Goal: Task Accomplishment & Management: Manage account settings

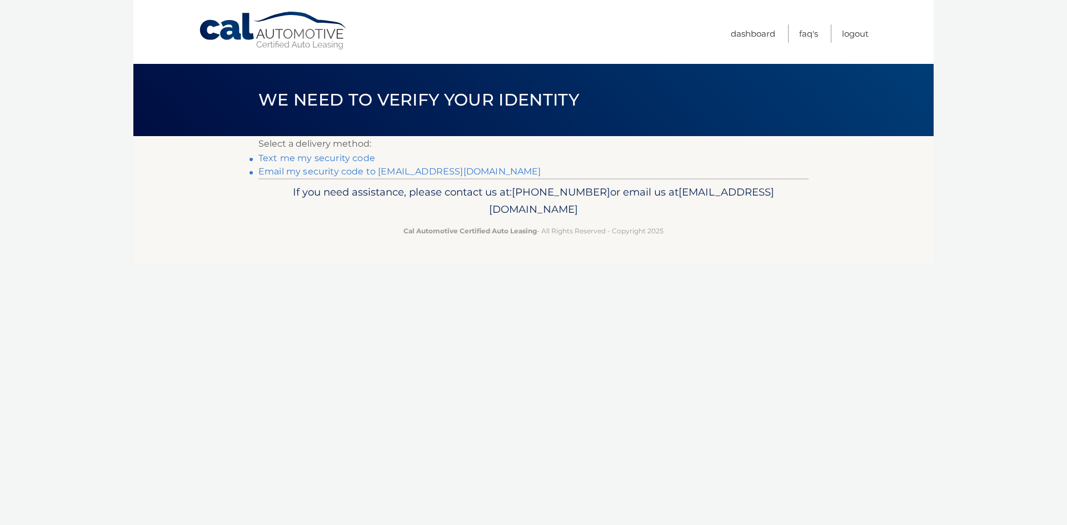
click at [355, 160] on link "Text me my security code" at bounding box center [317, 158] width 117 height 11
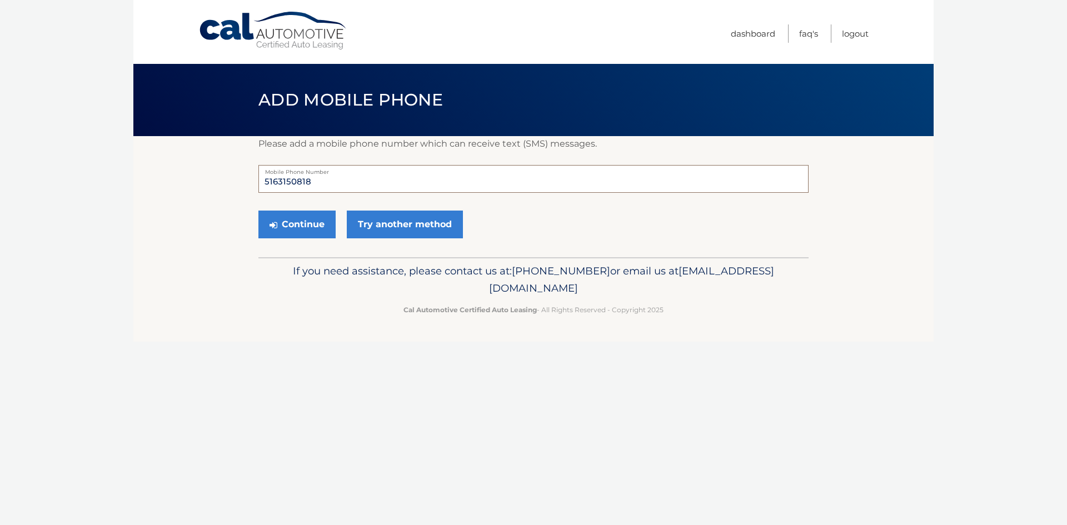
click at [347, 178] on input "5163150818" at bounding box center [534, 179] width 550 height 28
type input "5"
type input "6467255404"
click at [296, 221] on button "Continue" at bounding box center [297, 225] width 77 height 28
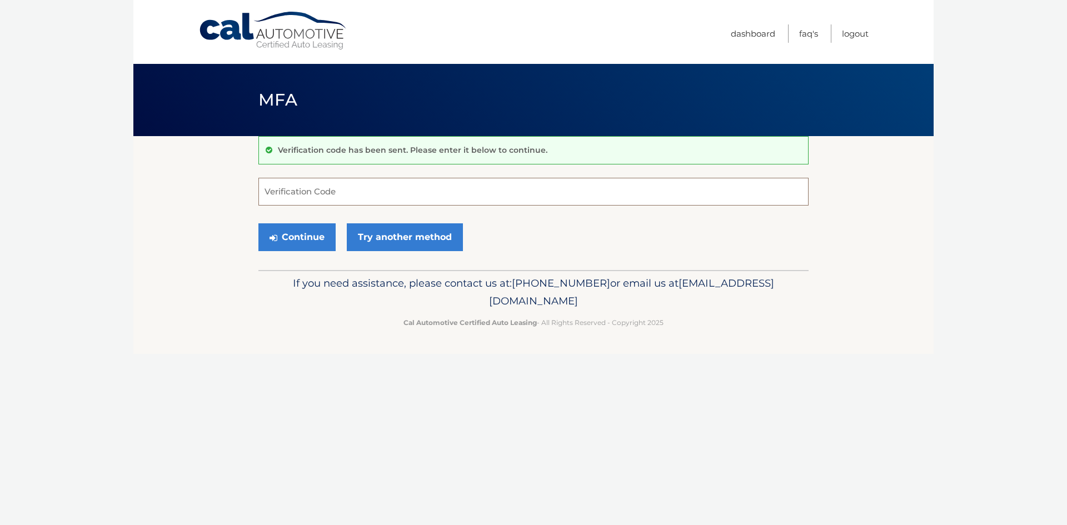
click at [350, 199] on input "Verification Code" at bounding box center [534, 192] width 550 height 28
type input "723242"
click at [310, 239] on button "Continue" at bounding box center [297, 237] width 77 height 28
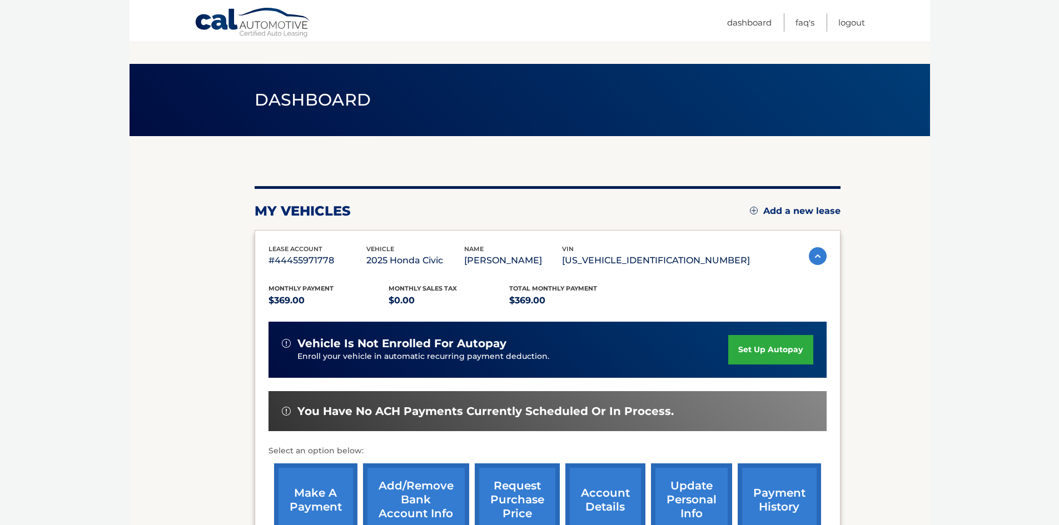
scroll to position [56, 0]
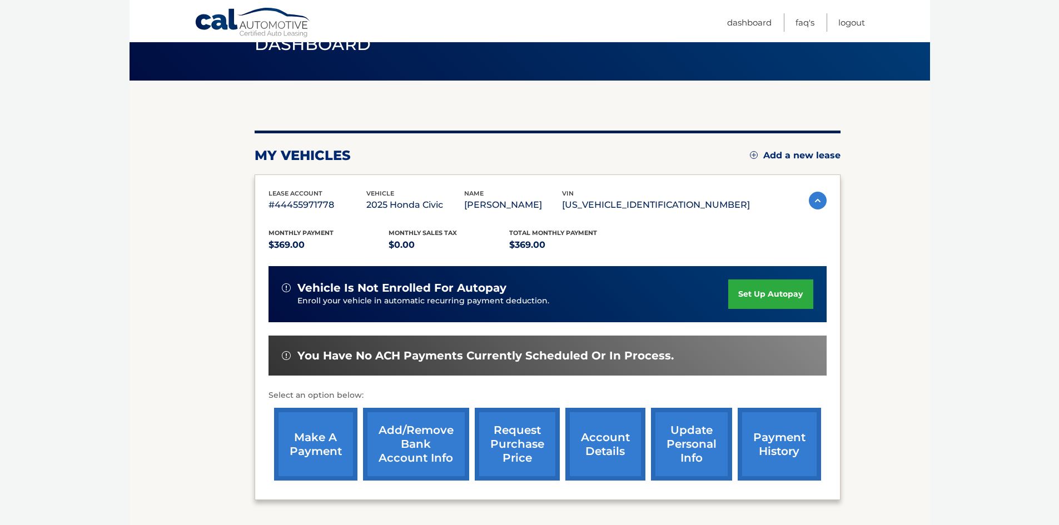
click at [777, 289] on link "set up autopay" at bounding box center [770, 294] width 85 height 29
click at [431, 444] on link "Add/Remove bank account info" at bounding box center [416, 444] width 106 height 73
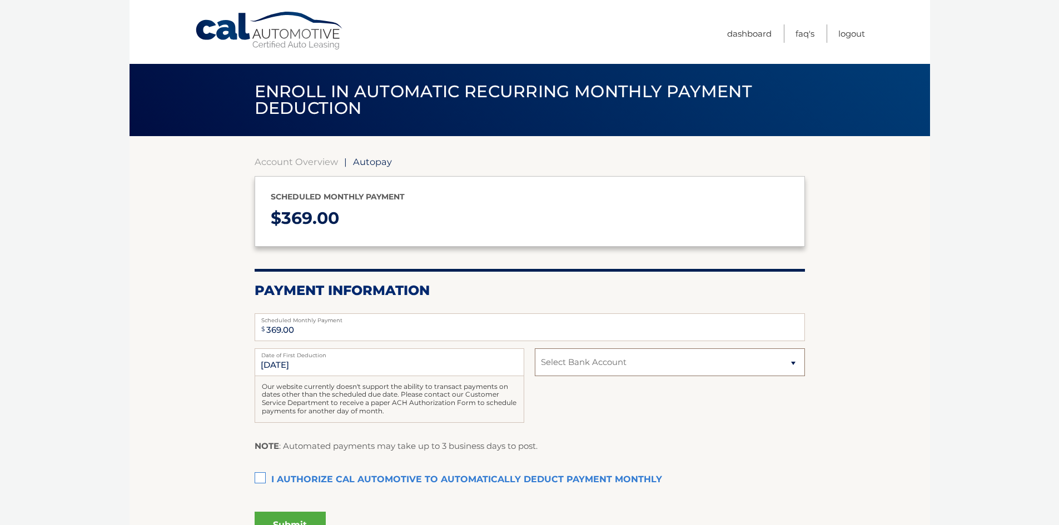
click at [772, 359] on select "Select Bank Account Checking WEBSTER BANK, N.A. *****3065 Checking WEBSTER BANK…" at bounding box center [670, 363] width 270 height 28
click at [360, 163] on span "Autopay" at bounding box center [372, 161] width 39 height 11
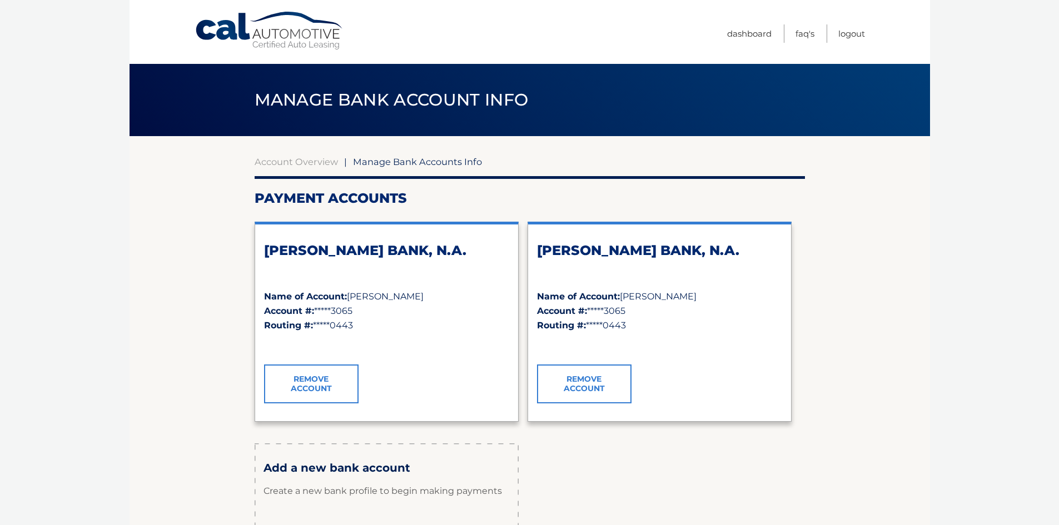
click at [332, 392] on link "Remove Account" at bounding box center [311, 384] width 95 height 39
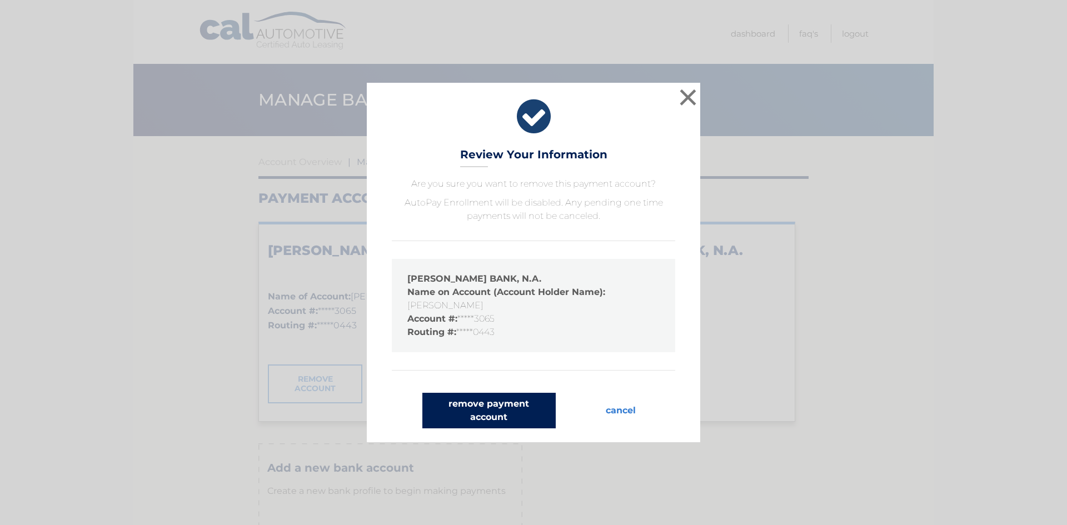
click at [482, 399] on button "remove payment account" at bounding box center [489, 411] width 133 height 36
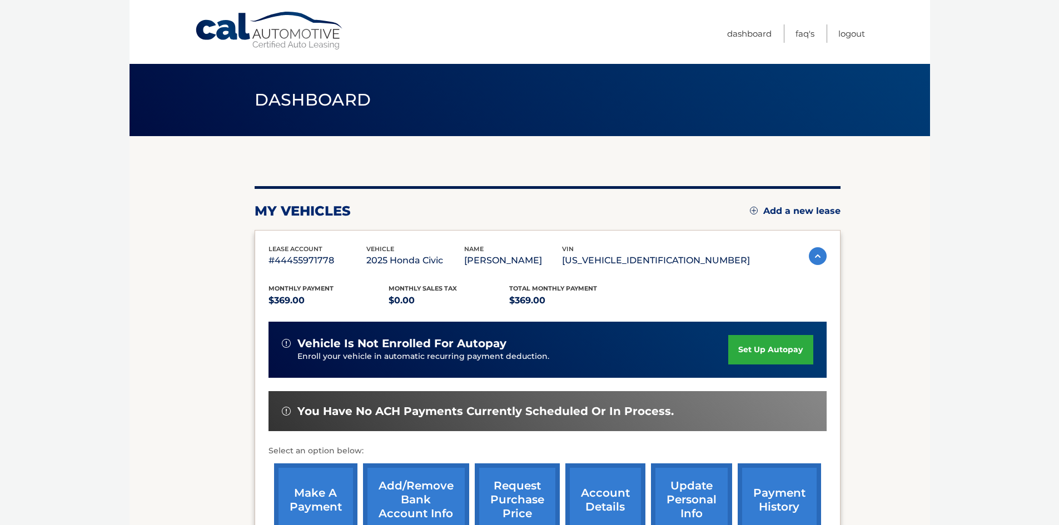
scroll to position [111, 0]
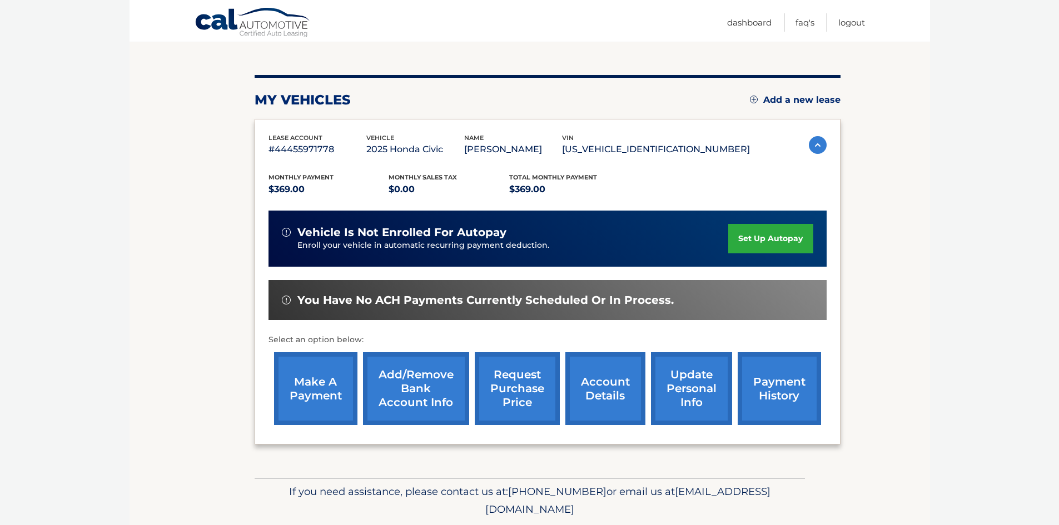
click at [414, 396] on link "Add/Remove bank account info" at bounding box center [416, 388] width 106 height 73
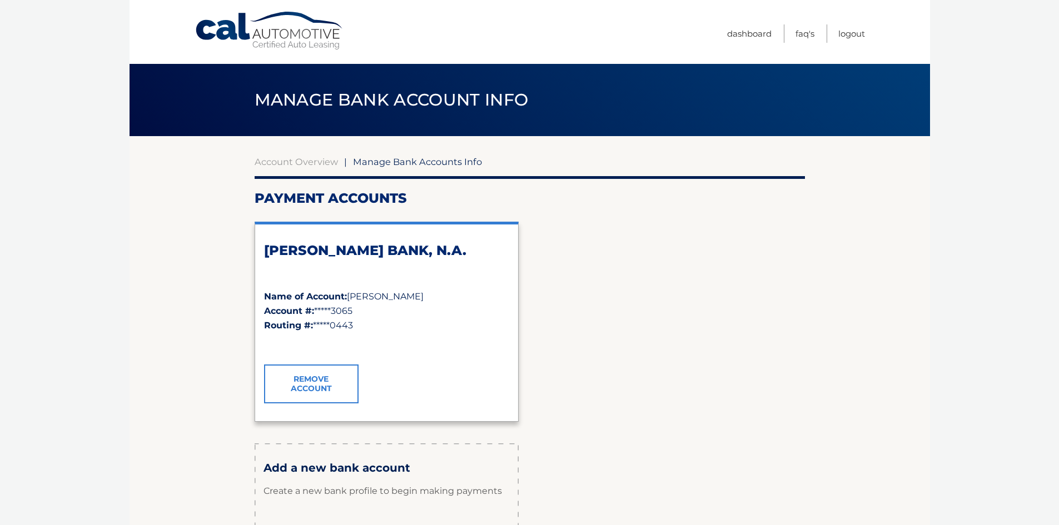
click at [336, 388] on link "Remove Account" at bounding box center [311, 384] width 95 height 39
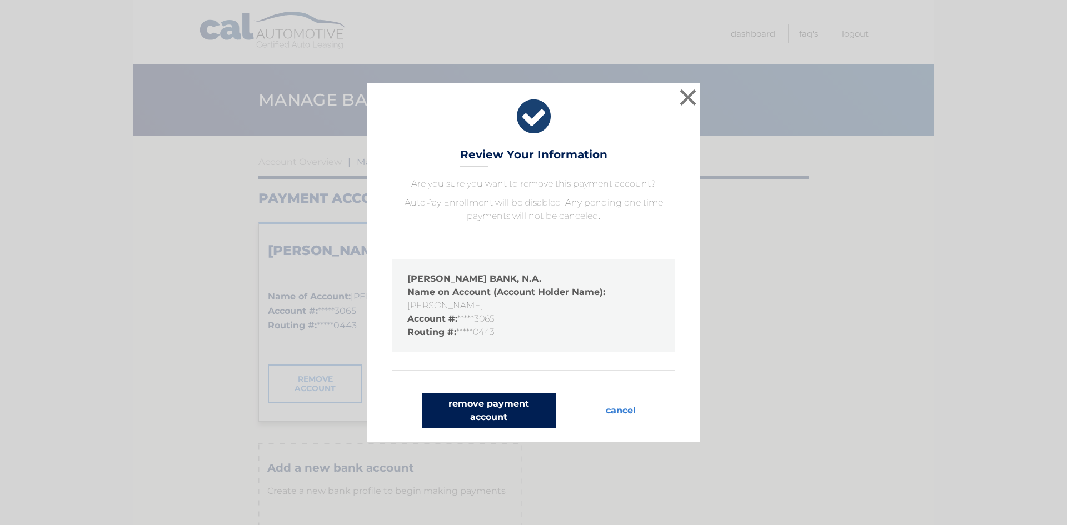
click at [488, 414] on button "remove payment account" at bounding box center [489, 411] width 133 height 36
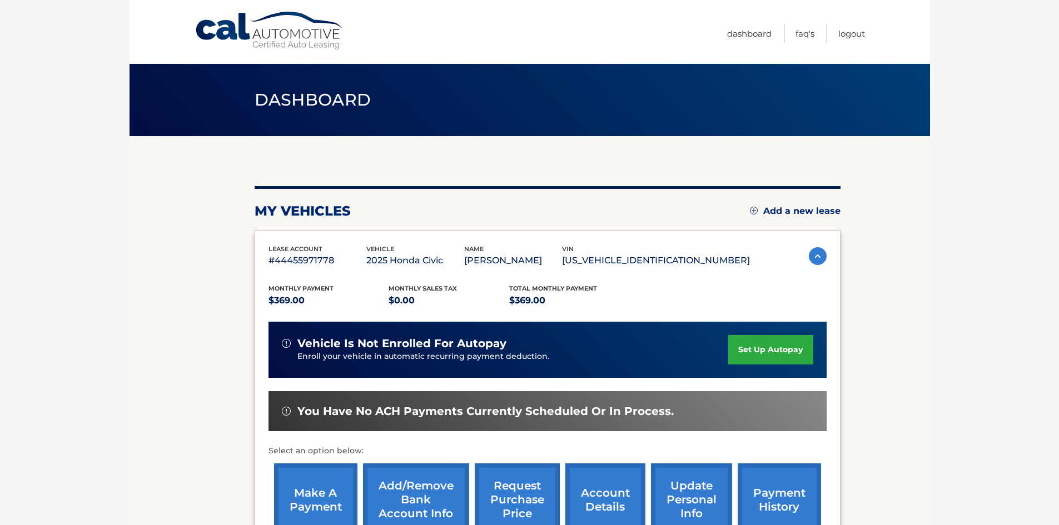
scroll to position [148, 0]
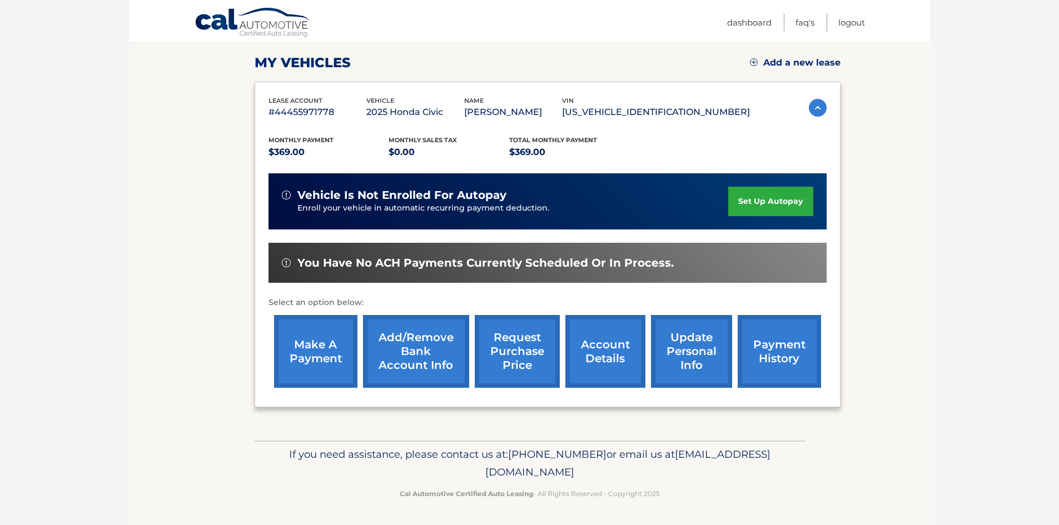
click at [428, 345] on link "Add/Remove bank account info" at bounding box center [416, 351] width 106 height 73
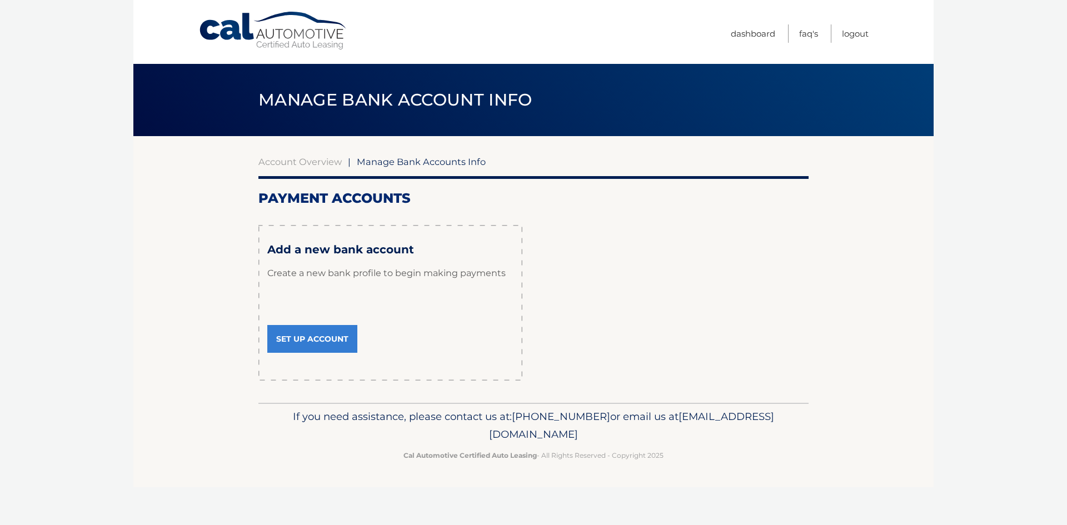
click at [329, 338] on link "Set Up Account" at bounding box center [312, 339] width 90 height 28
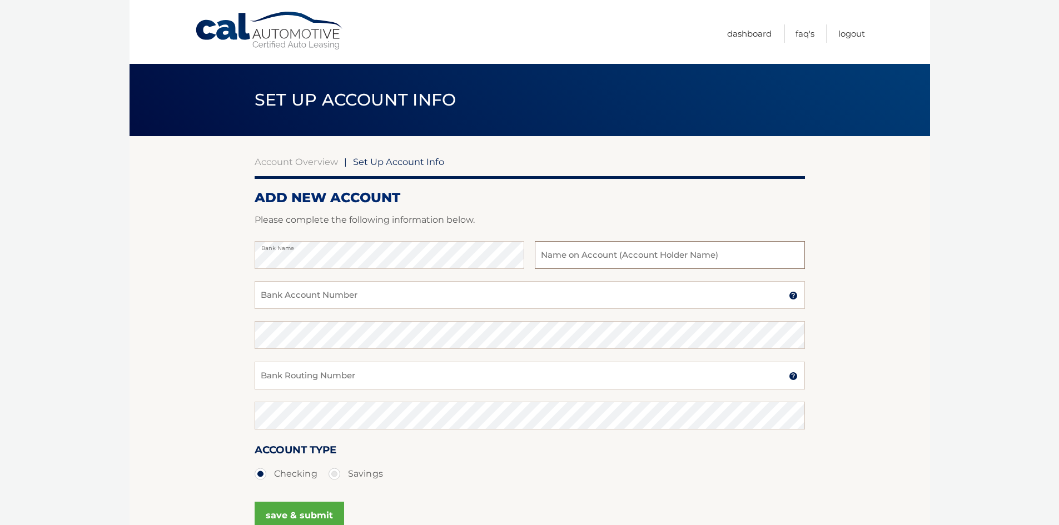
click at [624, 256] on input "text" at bounding box center [670, 255] width 270 height 28
type input "[PERSON_NAME]"
click at [430, 290] on input "Bank Account Number" at bounding box center [530, 295] width 550 height 28
type input "8310398904"
click at [372, 377] on input "Bank Routing Number" at bounding box center [530, 376] width 550 height 28
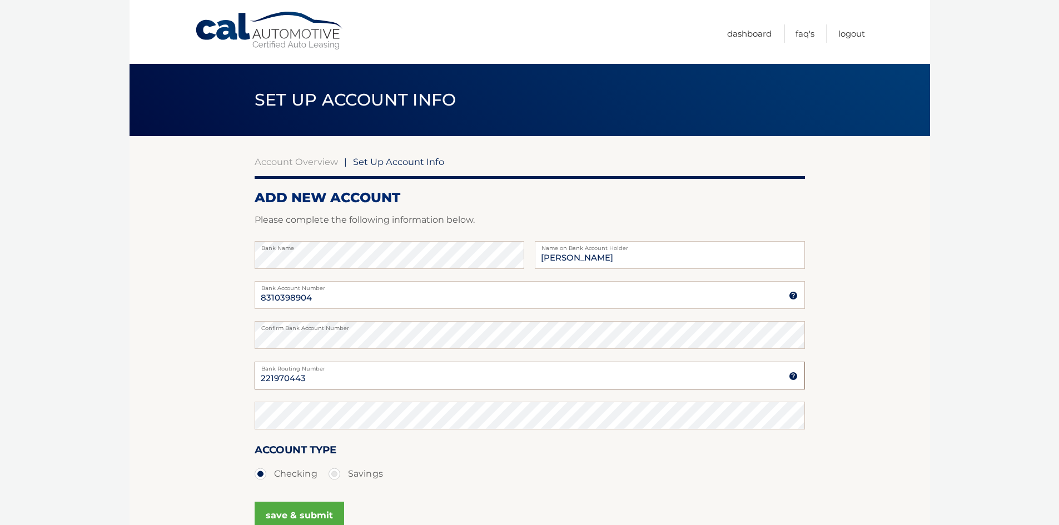
type input "221970443"
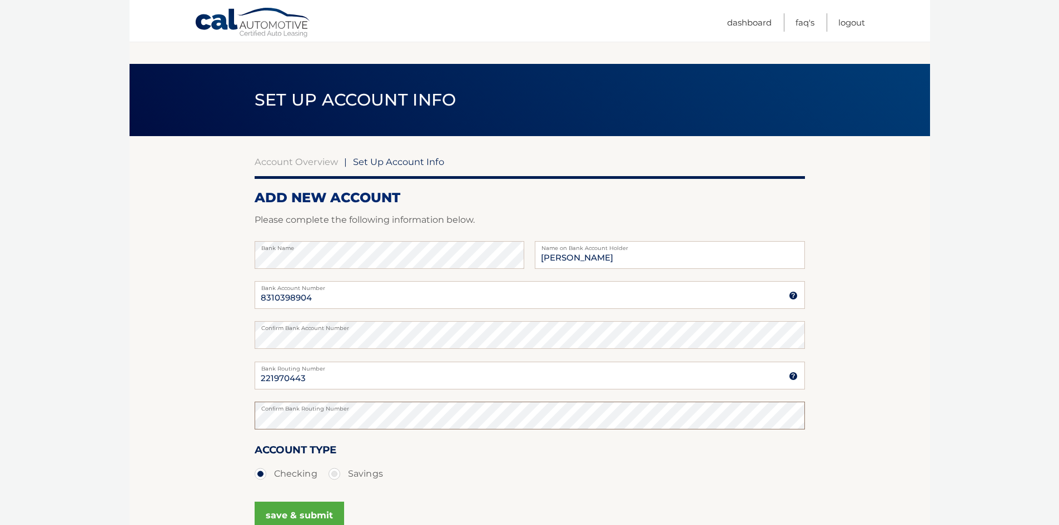
scroll to position [111, 0]
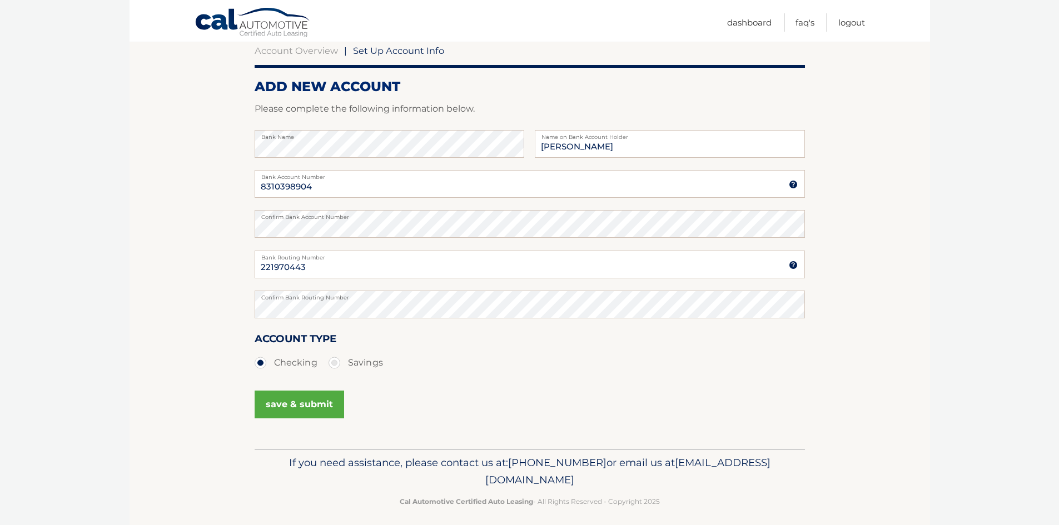
click at [293, 405] on button "save & submit" at bounding box center [300, 405] width 90 height 28
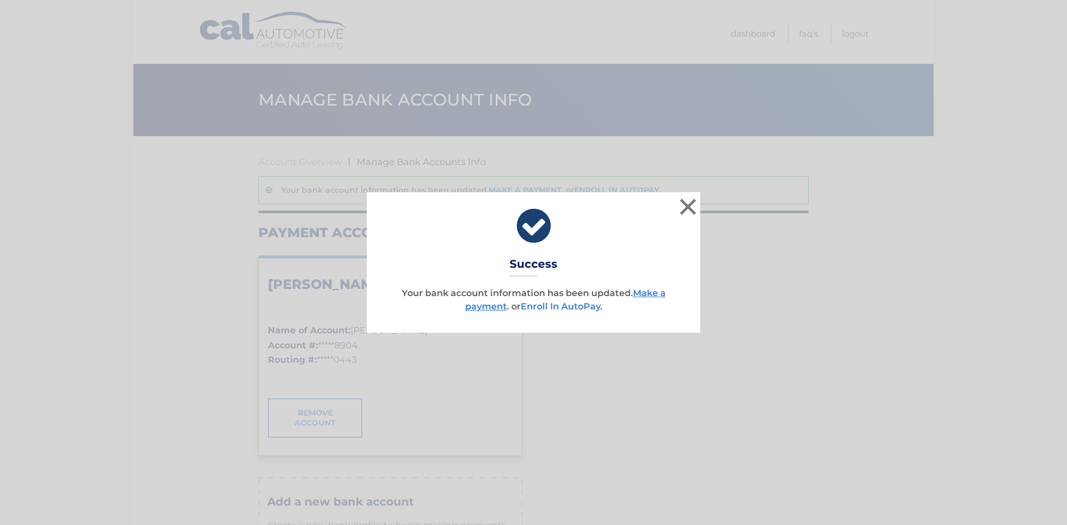
click at [555, 309] on link "Enroll In AutoPay" at bounding box center [561, 306] width 80 height 11
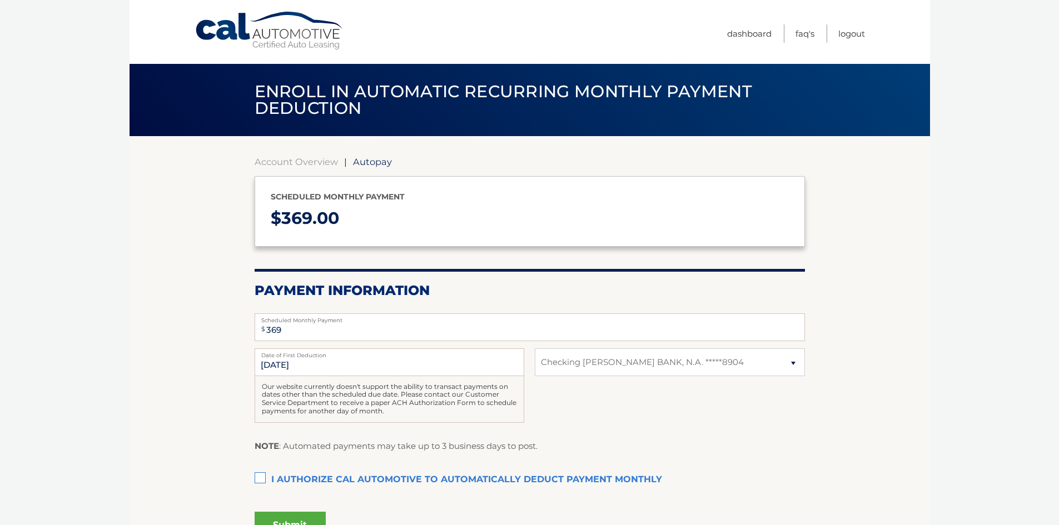
select select "N2QxYWVjN2MtZTdkOS00MmJmLTlkYTMtN2FhNTZmNDliMzUx"
click at [263, 477] on label "I authorize cal automotive to automatically deduct payment monthly This checkbo…" at bounding box center [530, 480] width 550 height 22
click at [0, 0] on input "I authorize cal automotive to automatically deduct payment monthly This checkbo…" at bounding box center [0, 0] width 0 height 0
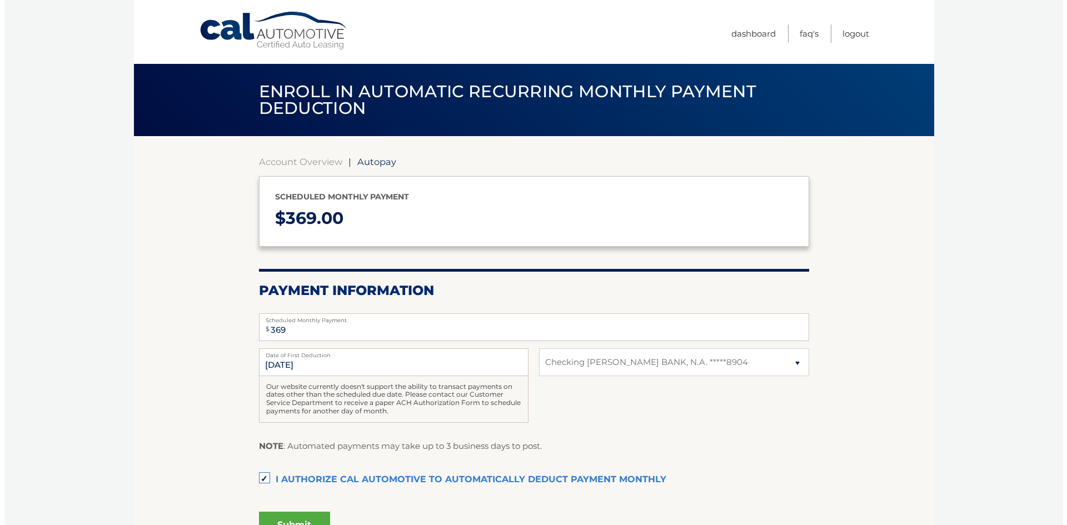
scroll to position [111, 0]
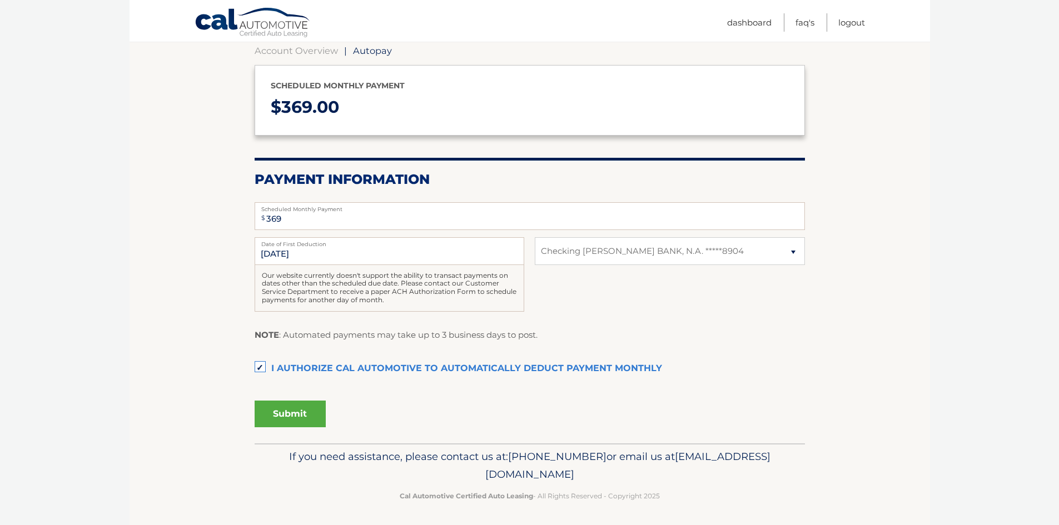
click at [296, 410] on button "Submit" at bounding box center [290, 414] width 71 height 27
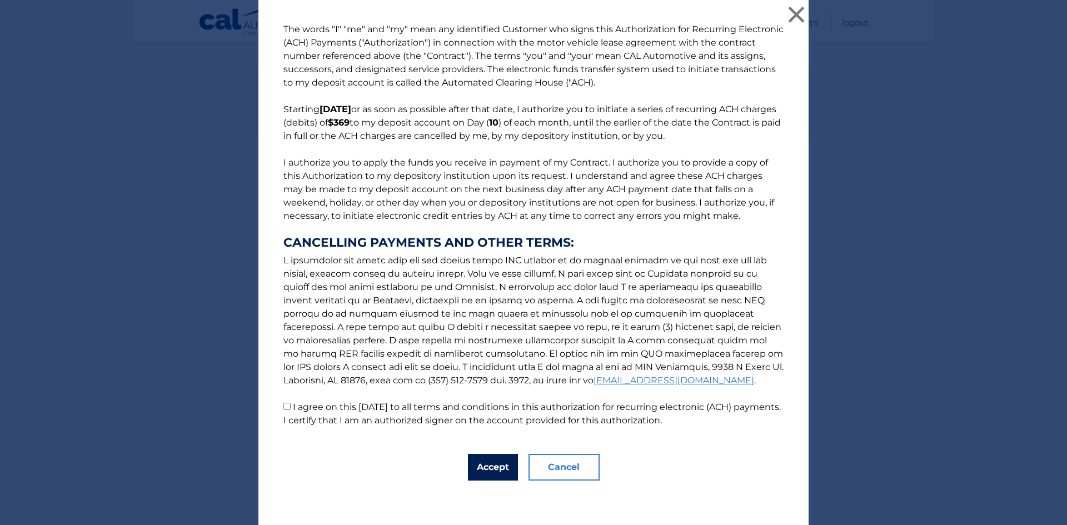
click at [479, 472] on button "Accept" at bounding box center [493, 467] width 50 height 27
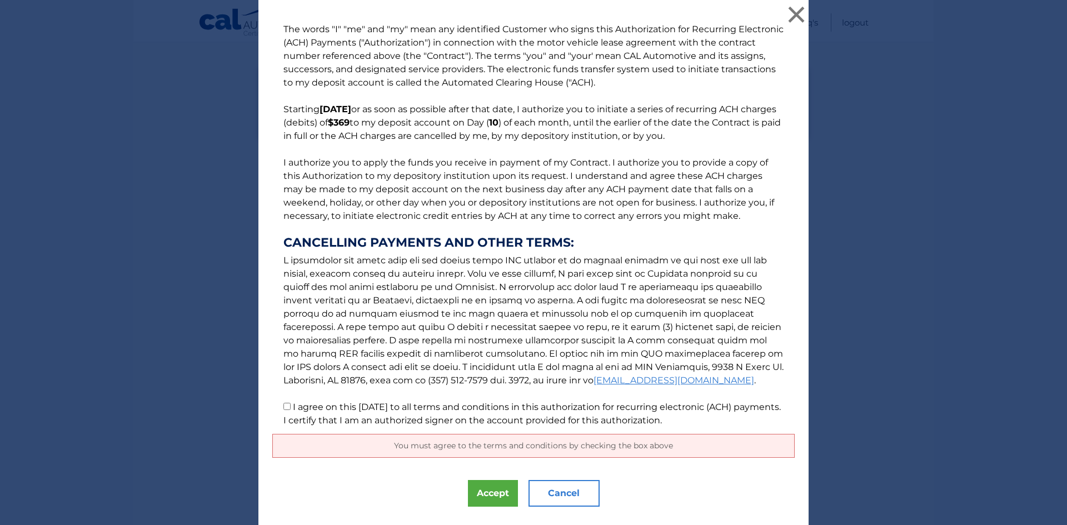
drag, startPoint x: 281, startPoint y: 404, endPoint x: 286, endPoint y: 408, distance: 6.0
click at [284, 404] on input "I agree on this [DATE] to all terms and conditions in this authorization for re…" at bounding box center [287, 406] width 7 height 7
checkbox input "true"
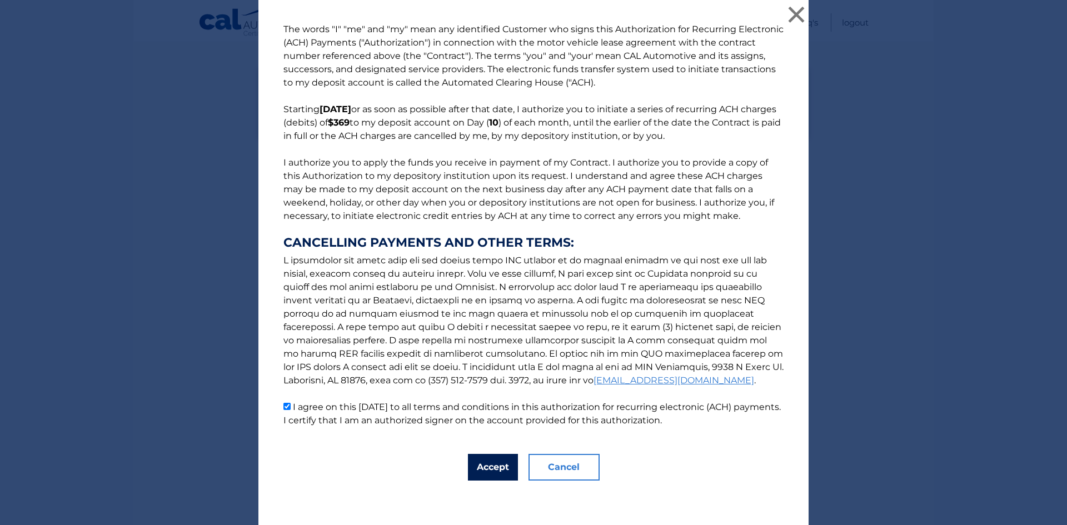
click at [485, 469] on button "Accept" at bounding box center [493, 467] width 50 height 27
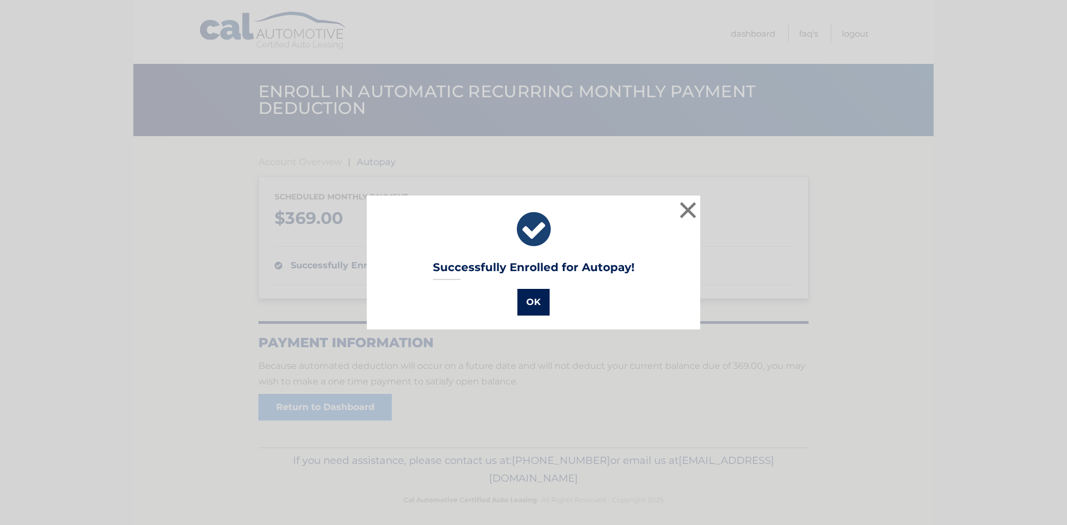
click at [524, 304] on button "OK" at bounding box center [534, 302] width 32 height 27
